Goal: Find specific page/section: Find specific page/section

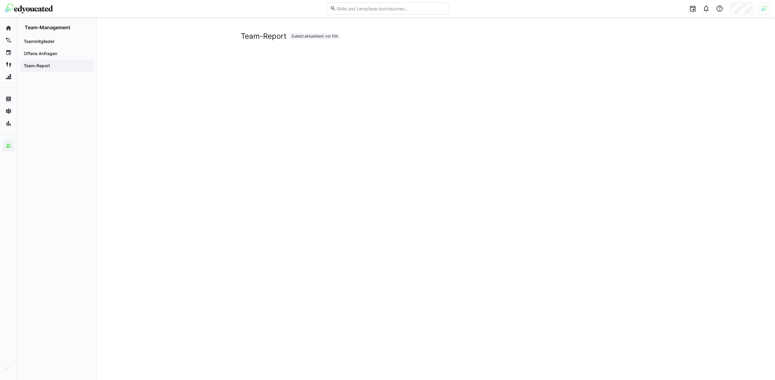
click at [61, 51] on span "Offene Anfragen" at bounding box center [57, 54] width 68 height 6
click at [58, 67] on span "Team-Report" at bounding box center [57, 66] width 68 height 6
click at [351, 39] on div "Team-Report Zuletzt aktualisiert: vor 11h" at bounding box center [436, 36] width 390 height 9
click at [63, 68] on span "Team-Report" at bounding box center [57, 66] width 68 height 6
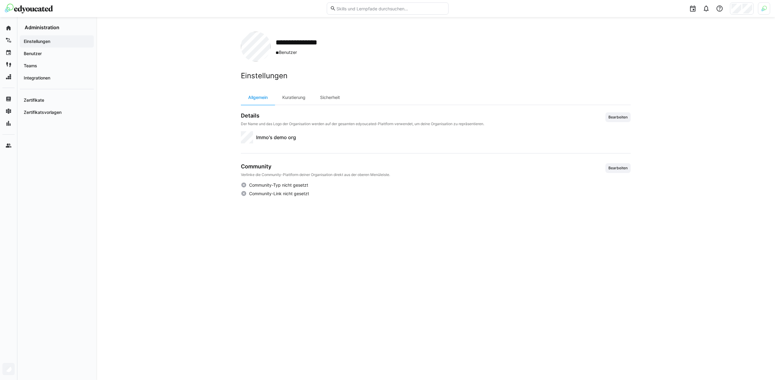
click at [742, 9] on div at bounding box center [742, 8] width 24 height 12
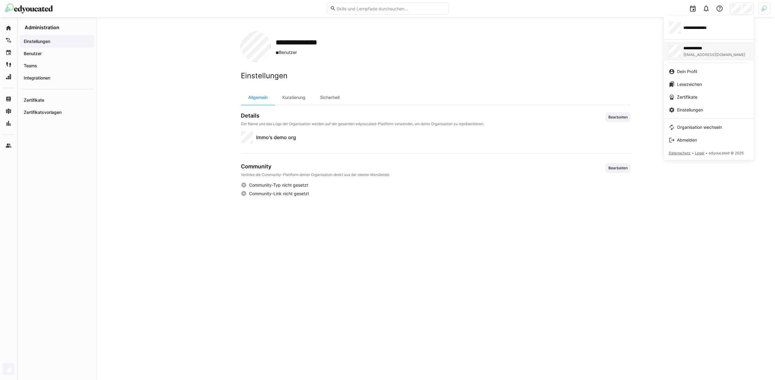
click at [706, 57] on span "immo@edyoucated.org" at bounding box center [714, 54] width 62 height 5
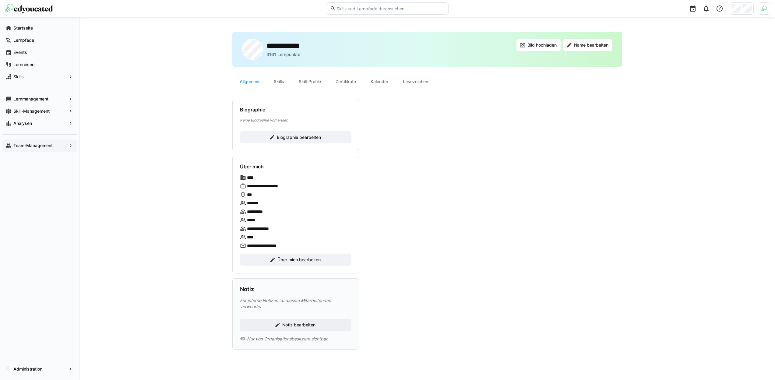
click at [0, 0] on app-navigation-label "Team-Management" at bounding box center [0, 0] width 0 height 0
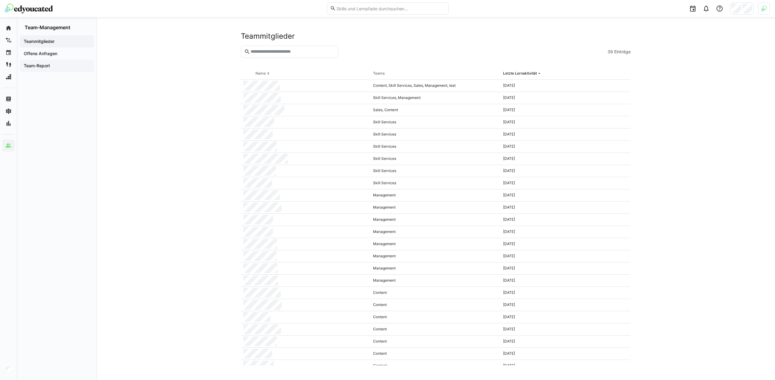
click at [0, 0] on app-navigation-label "Team-Report" at bounding box center [0, 0] width 0 height 0
